Goal: Task Accomplishment & Management: Manage account settings

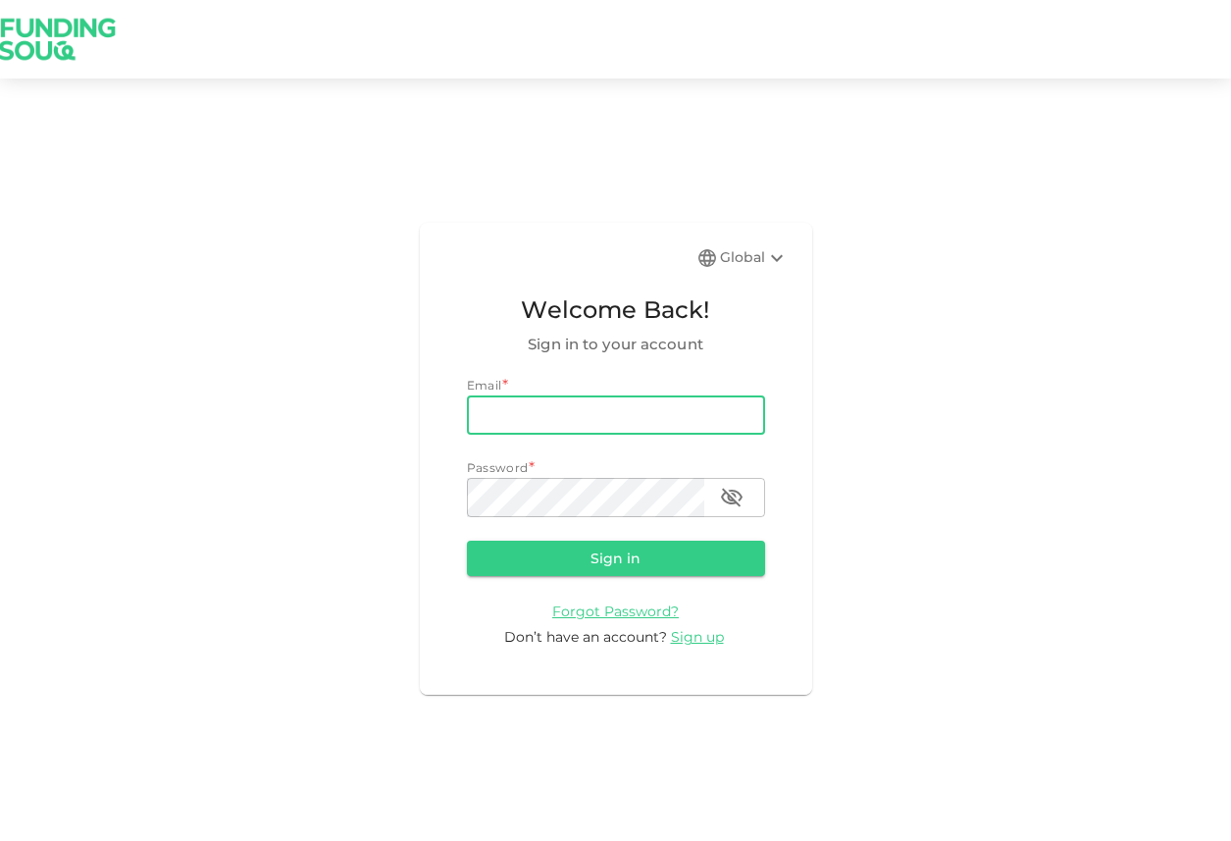
type input "[EMAIL_ADDRESS][DOMAIN_NAME]"
click at [615, 557] on button "Sign in" at bounding box center [616, 557] width 298 height 35
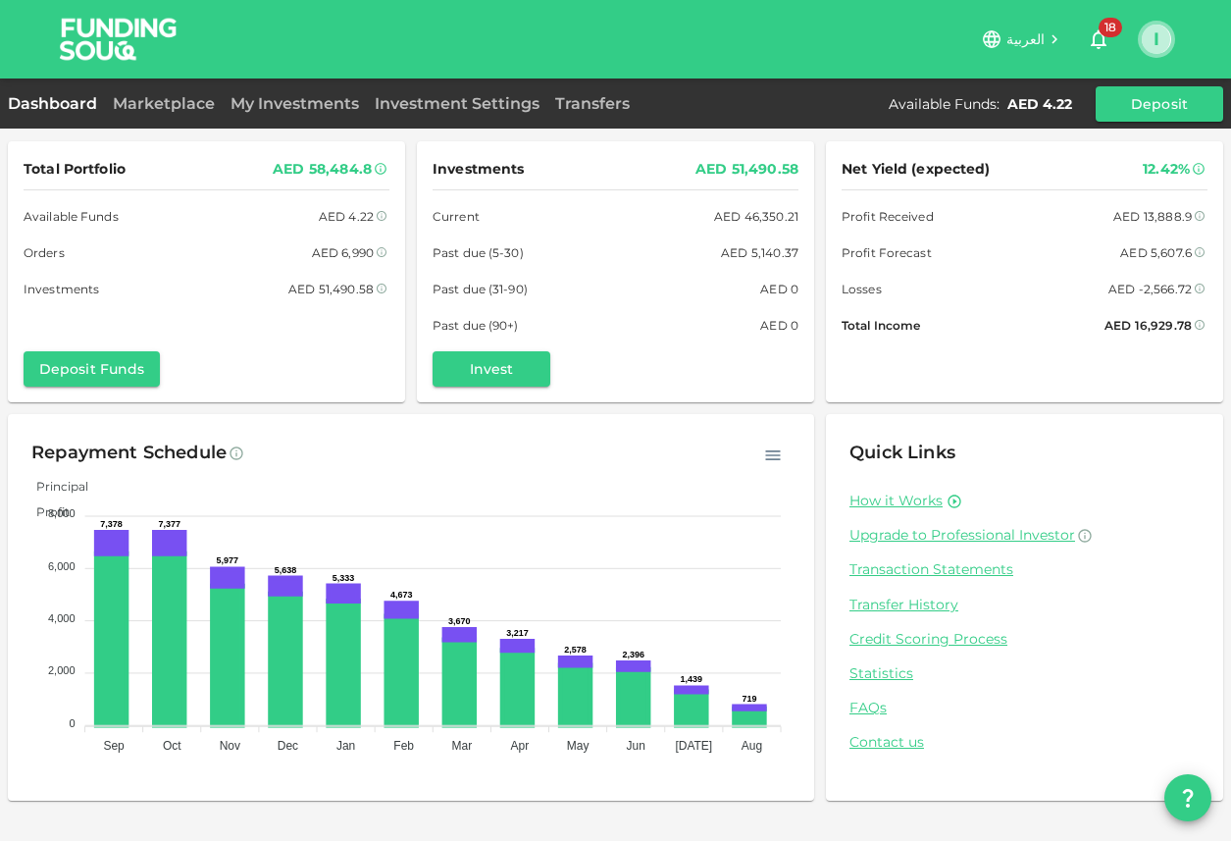
click at [1155, 38] on button "I" at bounding box center [1156, 39] width 29 height 29
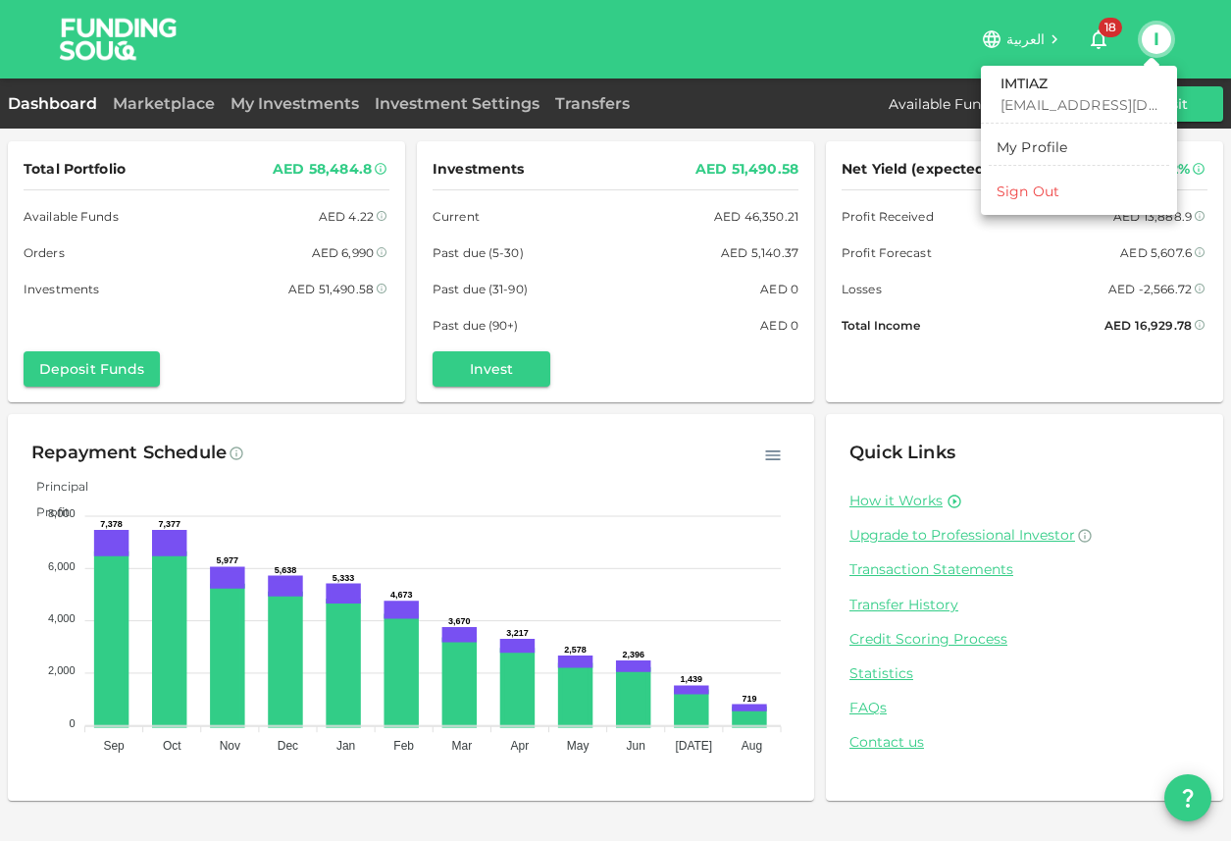
click at [734, 34] on div at bounding box center [615, 420] width 1231 height 841
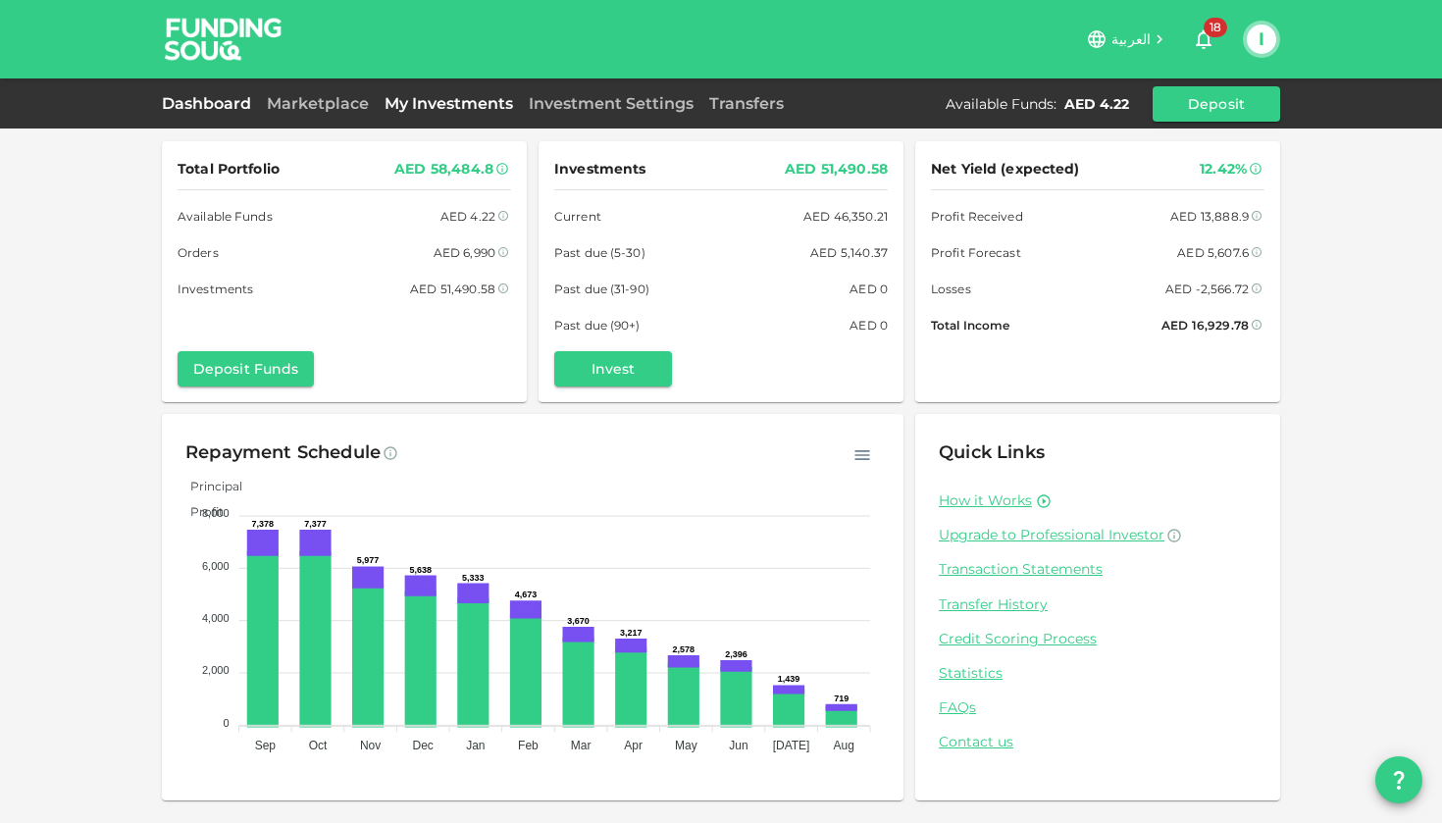
click at [457, 111] on link "My Investments" at bounding box center [449, 103] width 144 height 19
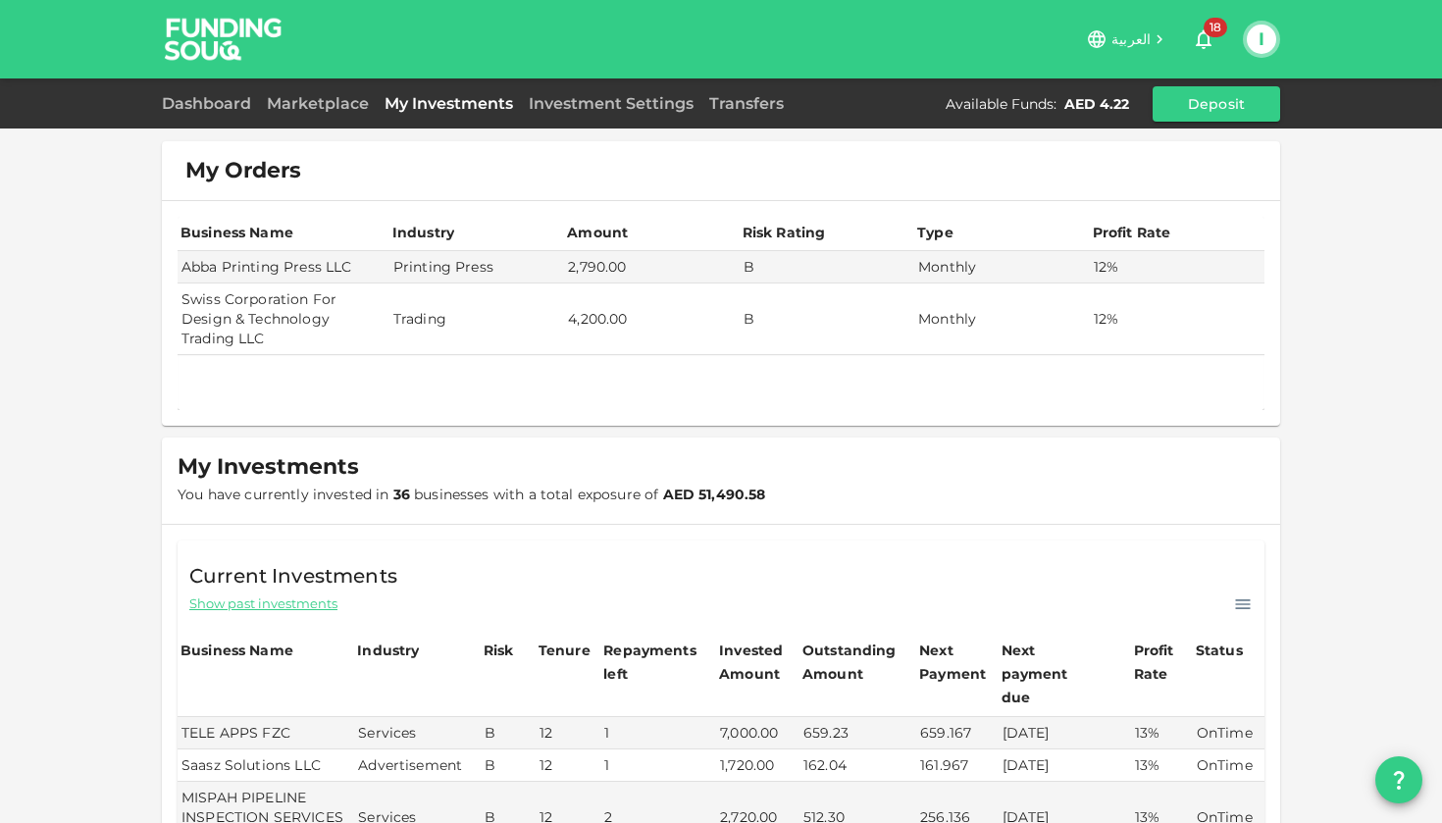
click at [1230, 38] on div "العربية 18 I" at bounding box center [782, 39] width 995 height 39
click at [1230, 40] on button "I" at bounding box center [1261, 39] width 29 height 29
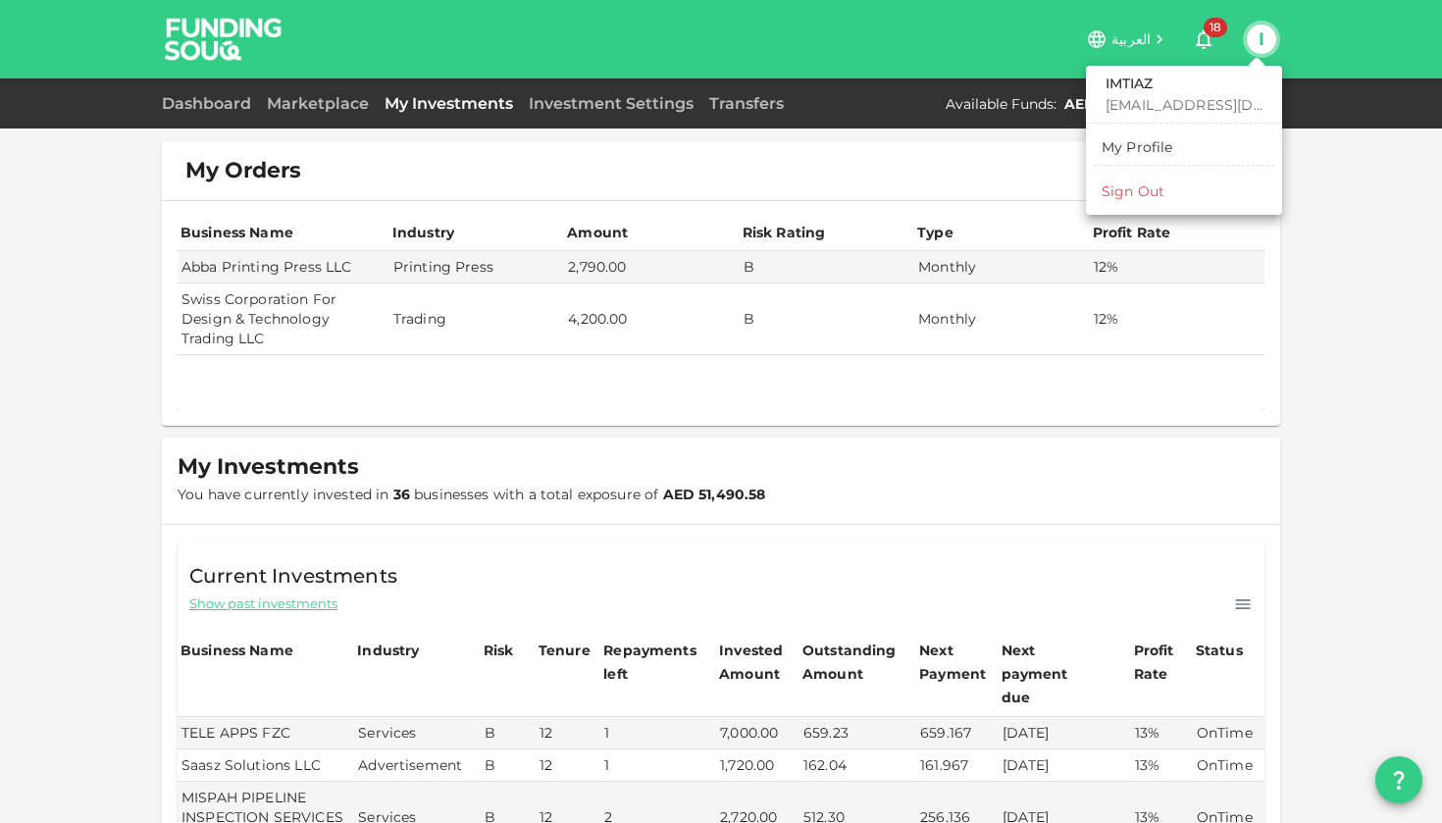
click at [1177, 196] on li "Sign Out" at bounding box center [1184, 191] width 180 height 31
